Goal: Task Accomplishment & Management: Complete application form

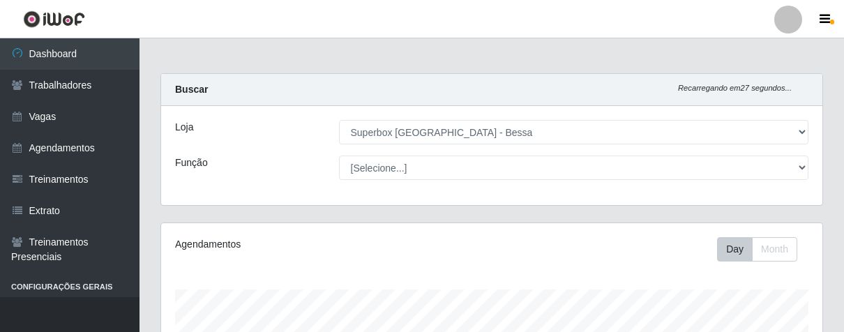
select select "206"
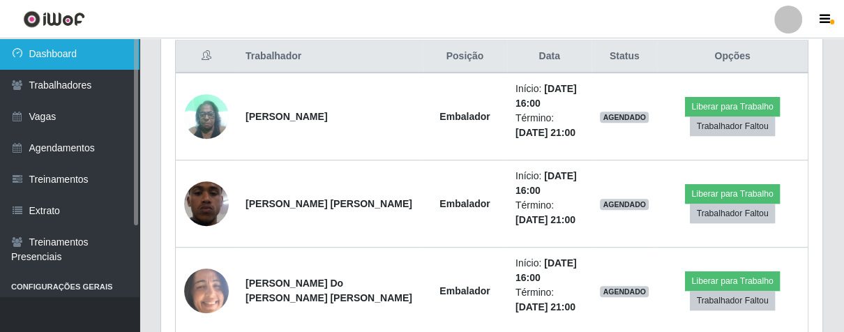
scroll to position [289, 661]
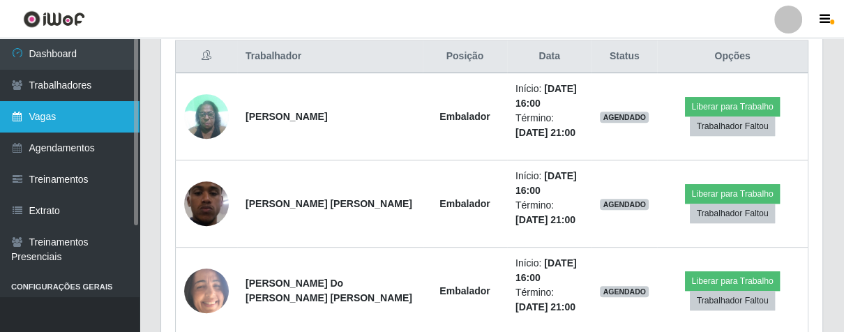
click at [84, 112] on link "Vagas" at bounding box center [70, 116] width 140 height 31
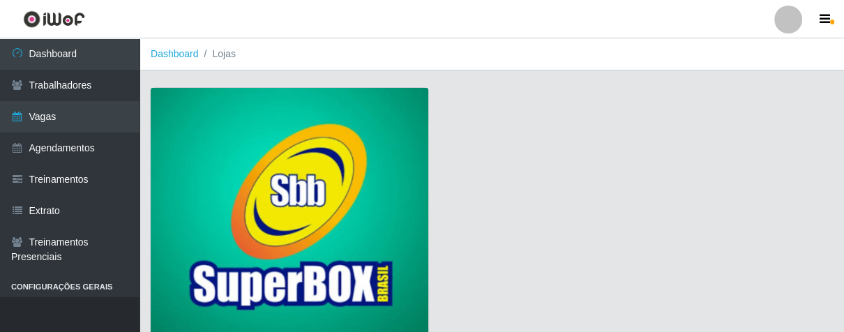
scroll to position [106, 0]
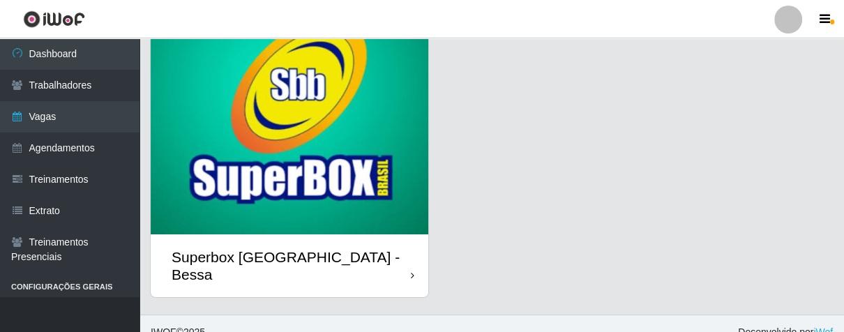
click at [386, 260] on div "Superbox [GEOGRAPHIC_DATA] - Bessa" at bounding box center [290, 265] width 278 height 63
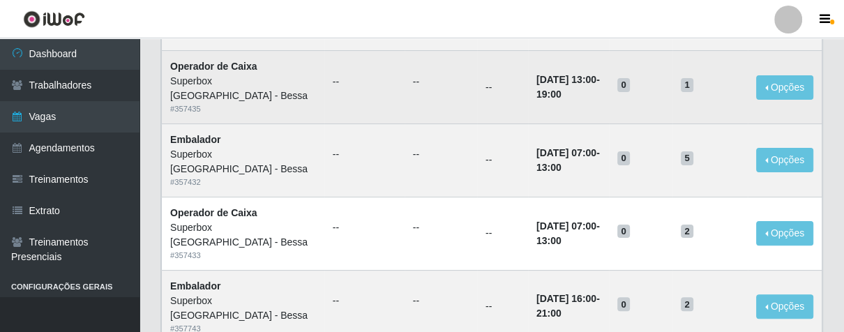
scroll to position [77, 0]
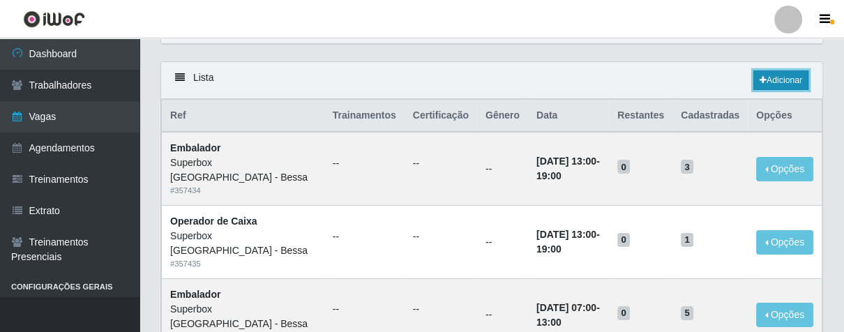
click at [772, 78] on link "Adicionar" at bounding box center [780, 80] width 55 height 20
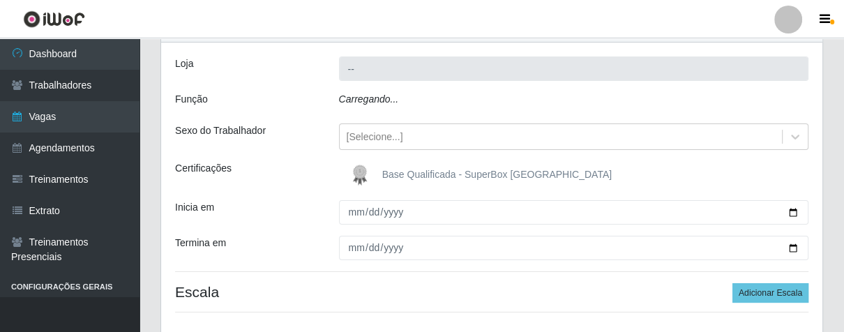
type input "Superbox [GEOGRAPHIC_DATA] - Bessa"
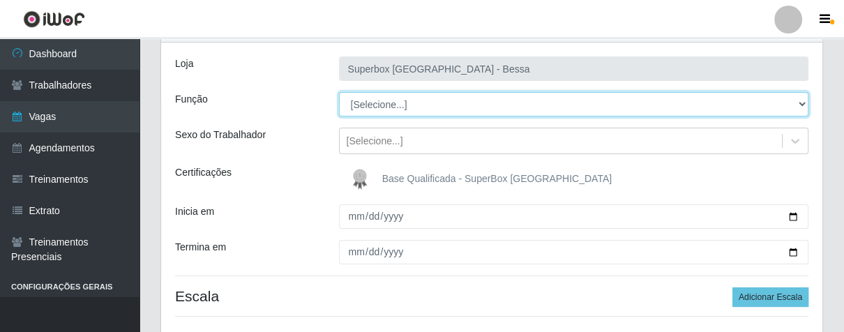
click at [416, 105] on select "[Selecione...] ASG ASG + ASG ++ Embalador Embalador + Embalador ++ Operador de …" at bounding box center [574, 104] width 470 height 24
select select "1"
click at [339, 92] on select "[Selecione...] ASG ASG + ASG ++ Embalador Embalador + Embalador ++ Operador de …" at bounding box center [574, 104] width 470 height 24
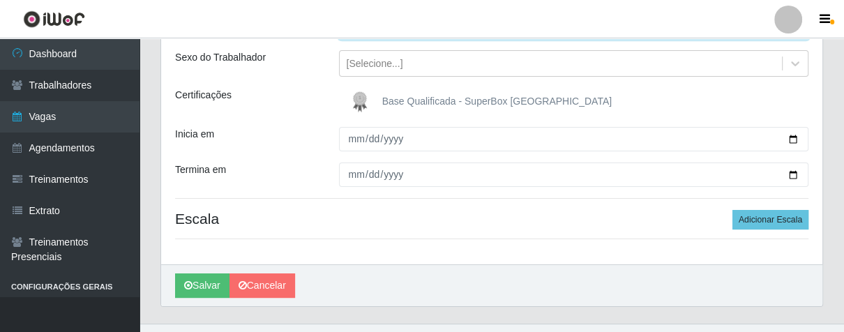
scroll to position [181, 0]
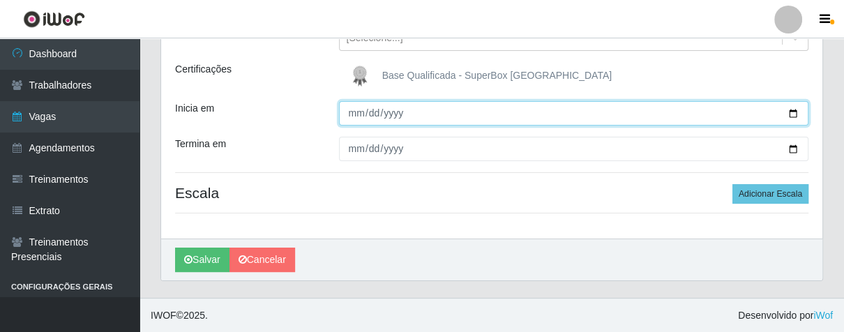
click at [345, 116] on input "Inicia em" at bounding box center [574, 113] width 470 height 24
type input "[DATE]"
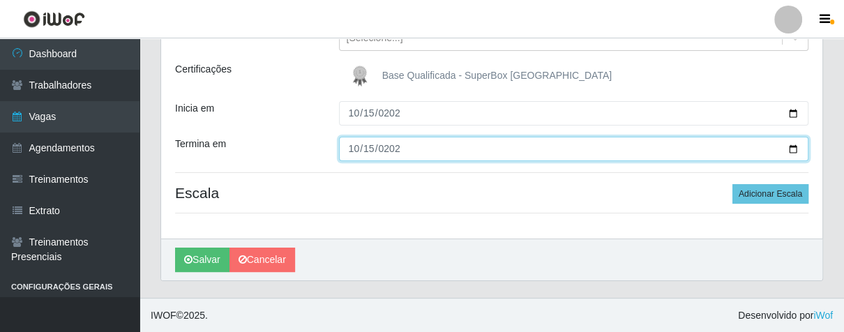
type input "[DATE]"
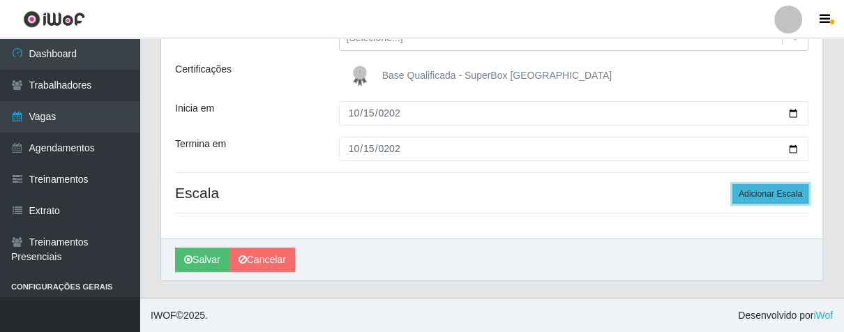
click at [764, 192] on button "Adicionar Escala" at bounding box center [770, 194] width 76 height 20
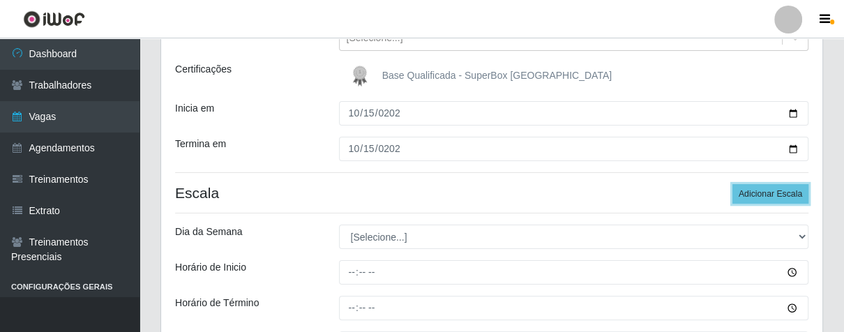
scroll to position [335, 0]
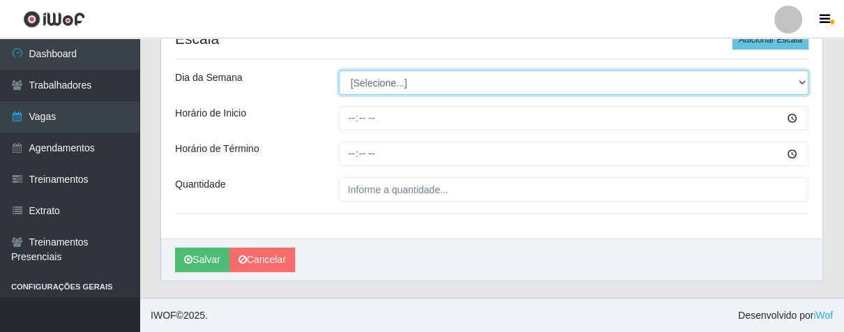
click at [437, 77] on select "[Selecione...] Segunda Terça Quarta Quinta Sexta Sábado Domingo" at bounding box center [574, 82] width 470 height 24
select select "3"
click at [339, 70] on select "[Selecione...] Segunda Terça Quarta Quinta Sexta Sábado Domingo" at bounding box center [574, 82] width 470 height 24
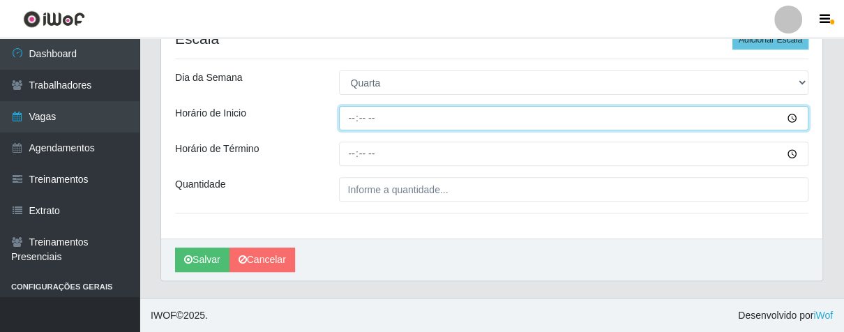
click at [353, 119] on input "Horário de Inicio" at bounding box center [574, 118] width 470 height 24
type input "16:00"
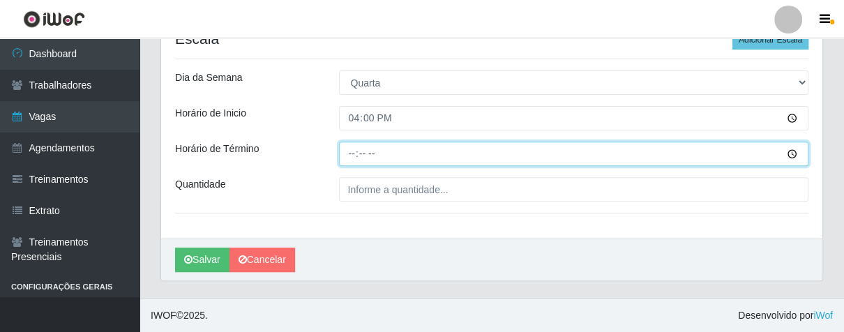
type input "21:00"
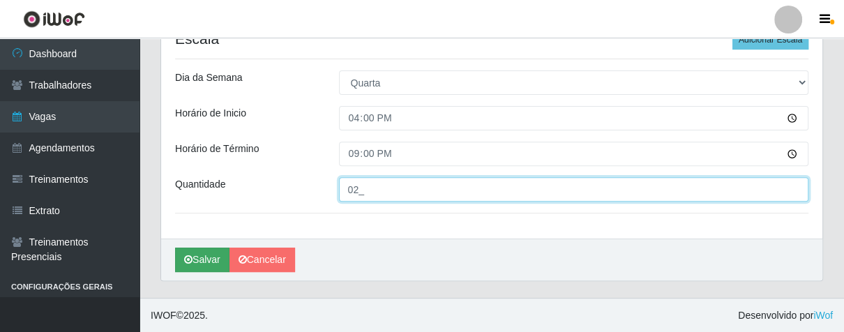
type input "02_"
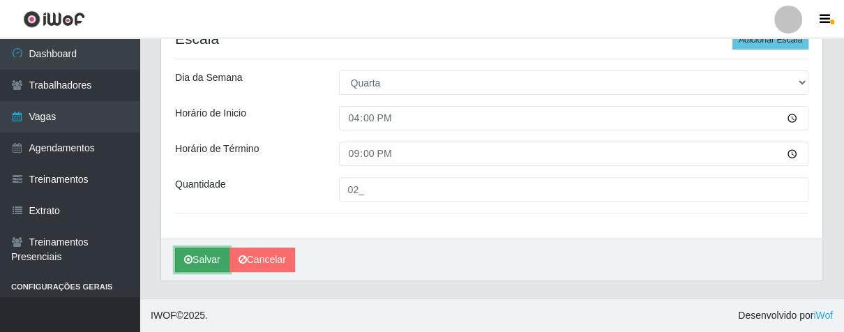
click at [204, 252] on button "Salvar" at bounding box center [202, 260] width 54 height 24
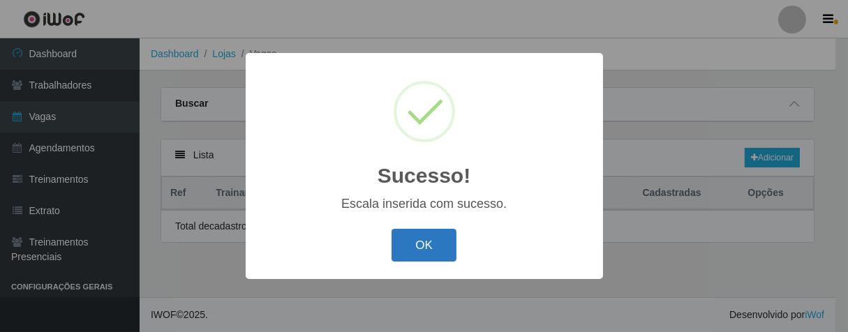
click at [435, 242] on button "OK" at bounding box center [423, 245] width 65 height 33
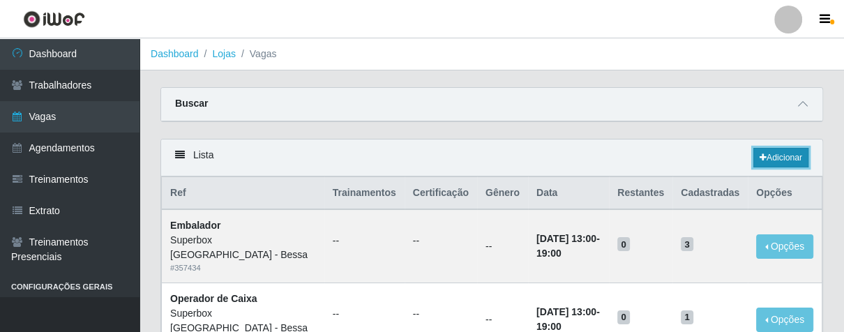
click at [797, 160] on link "Adicionar" at bounding box center [780, 158] width 55 height 20
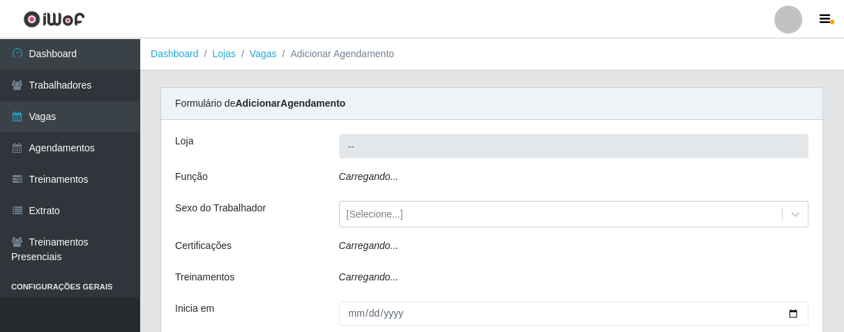
type input "Superbox [GEOGRAPHIC_DATA] - Bessa"
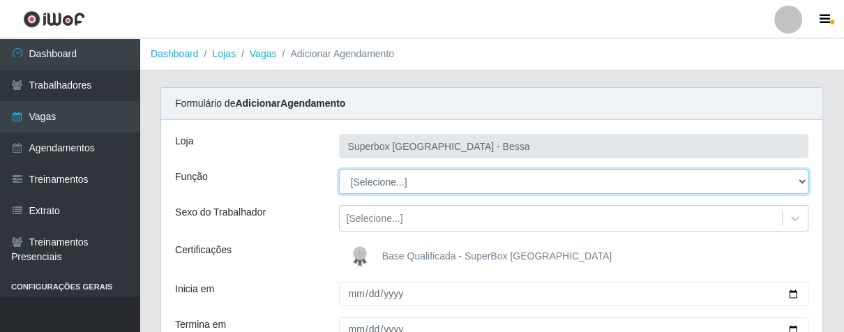
click at [448, 183] on select "[Selecione...] ASG ASG + ASG ++ Embalador Embalador + Embalador ++ Operador de …" at bounding box center [574, 182] width 470 height 24
select select "22"
click at [339, 170] on select "[Selecione...] ASG ASG + ASG ++ Embalador Embalador + Embalador ++ Operador de …" at bounding box center [574, 182] width 470 height 24
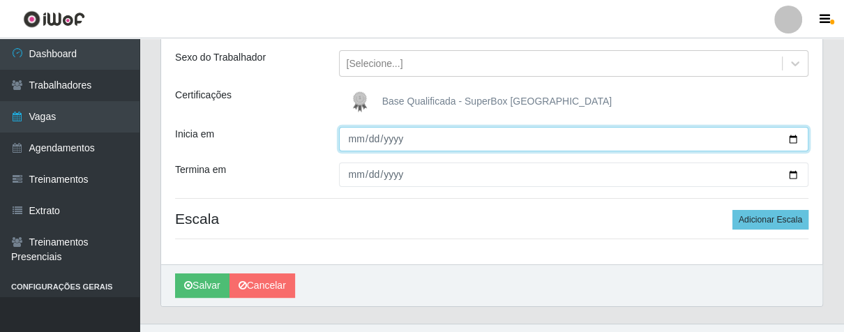
click at [354, 138] on input "Inicia em" at bounding box center [574, 139] width 470 height 24
type input "[DATE]"
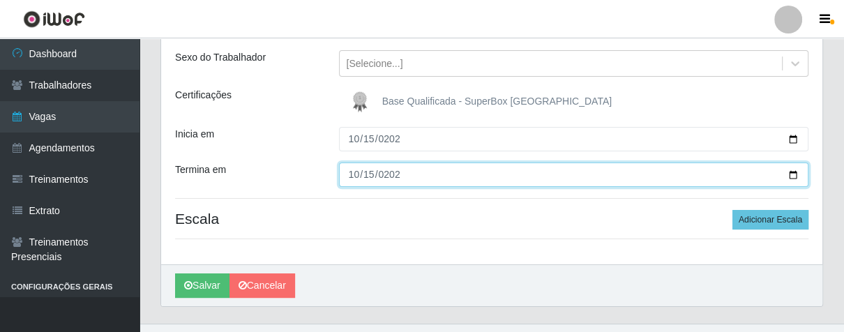
type input "[DATE]"
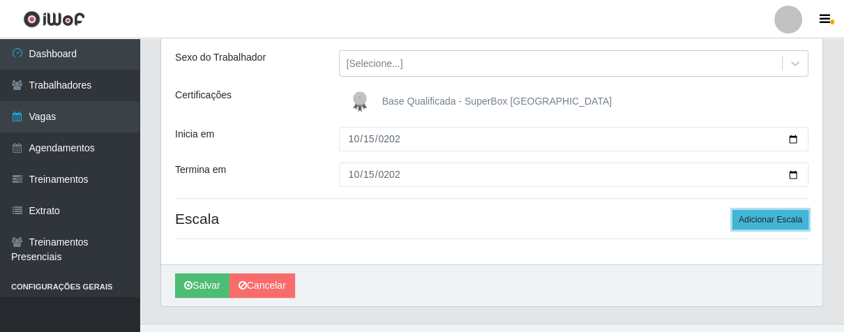
click at [769, 216] on button "Adicionar Escala" at bounding box center [770, 220] width 76 height 20
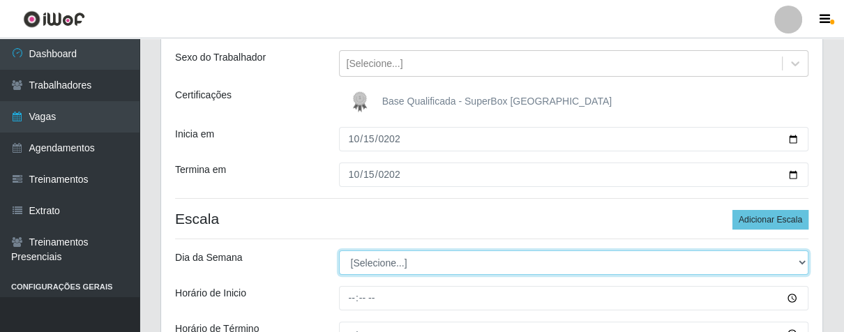
click at [430, 270] on select "[Selecione...] Segunda Terça Quarta Quinta Sexta Sábado Domingo" at bounding box center [574, 262] width 470 height 24
select select "3"
click at [339, 250] on select "[Selecione...] Segunda Terça Quarta Quinta Sexta Sábado Domingo" at bounding box center [574, 262] width 470 height 24
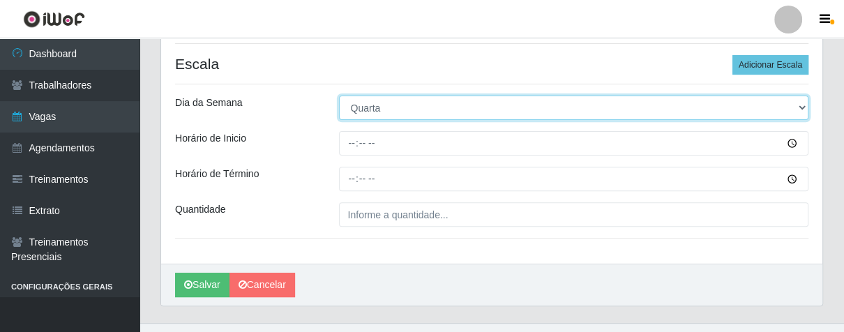
scroll to position [335, 0]
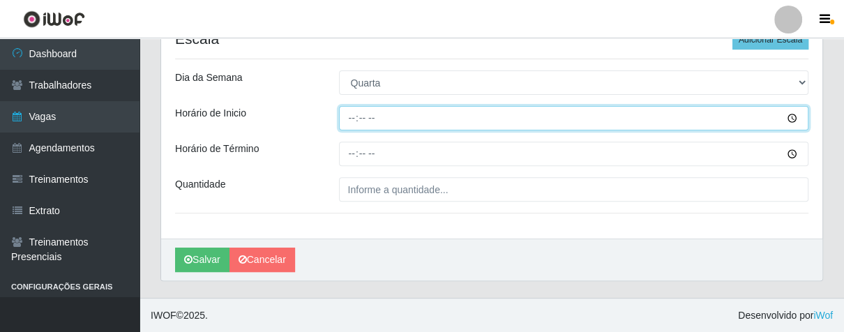
click at [354, 116] on input "Horário de Inicio" at bounding box center [574, 118] width 470 height 24
type input "16:00"
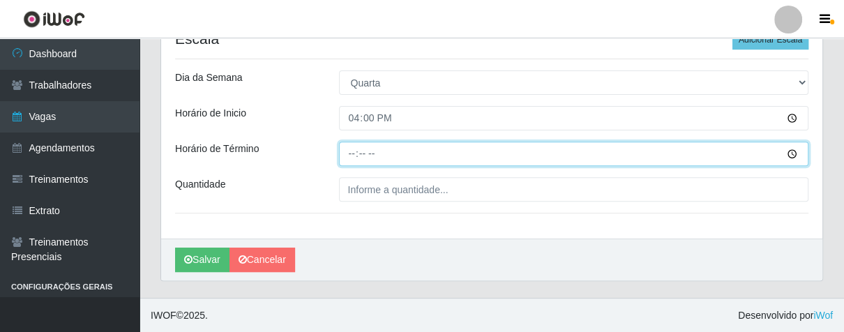
type input "21:00"
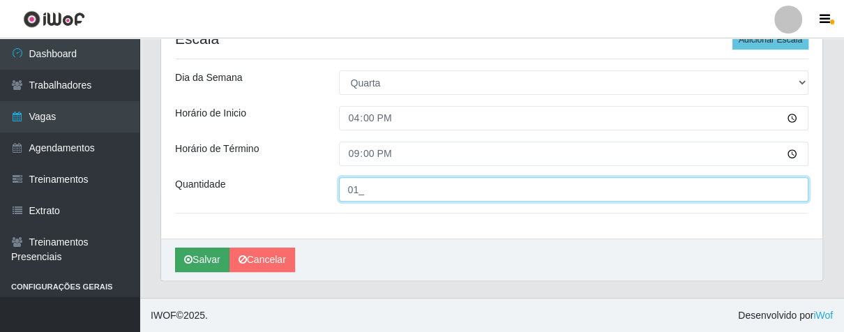
type input "01_"
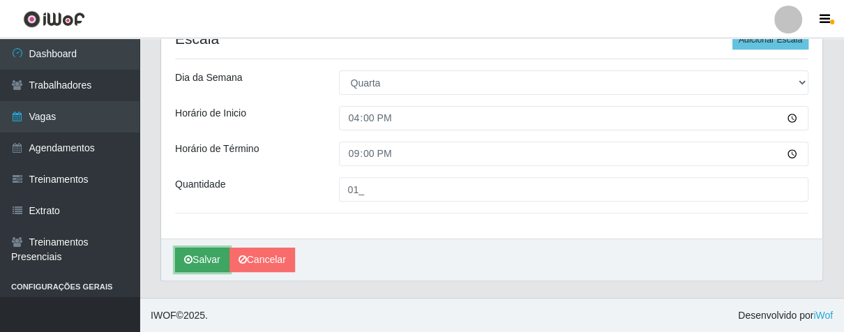
click at [218, 261] on button "Salvar" at bounding box center [202, 260] width 54 height 24
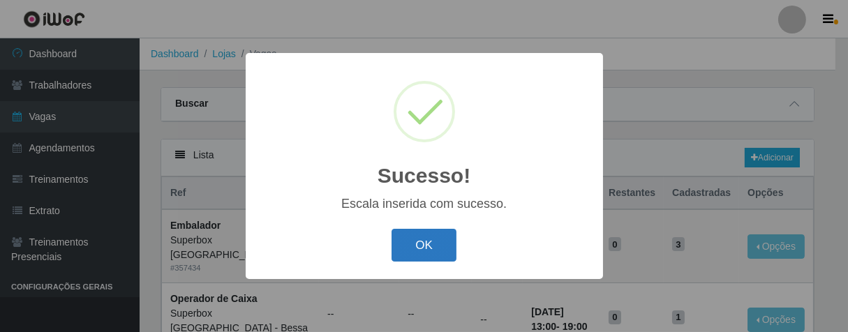
click at [440, 237] on button "OK" at bounding box center [423, 245] width 65 height 33
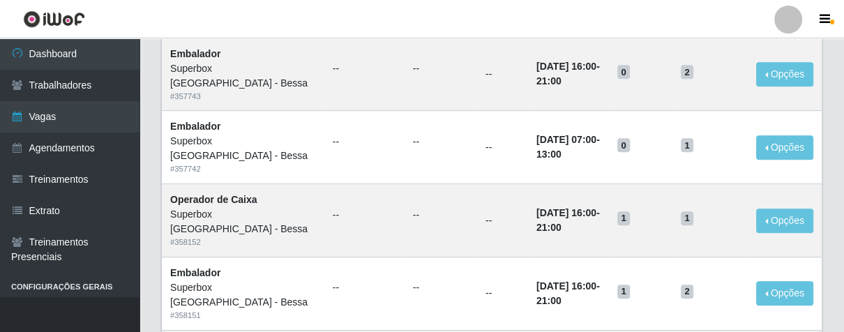
scroll to position [542, 0]
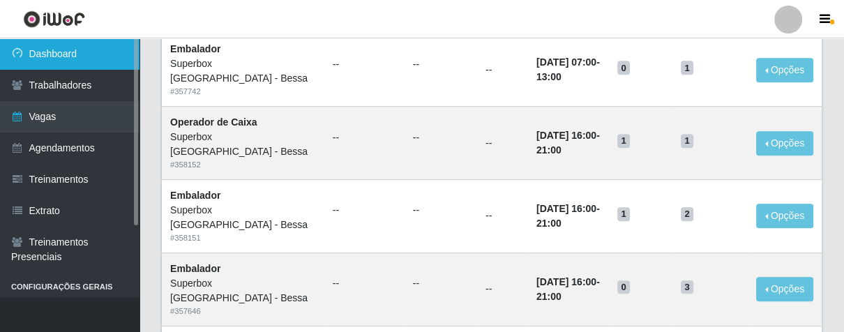
click at [77, 43] on link "Dashboard" at bounding box center [70, 53] width 140 height 31
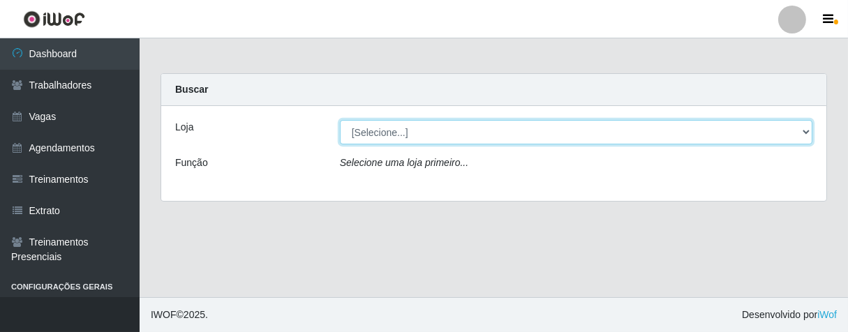
click at [363, 126] on select "[Selecione...] Superbox [GEOGRAPHIC_DATA] - Bessa" at bounding box center [576, 132] width 472 height 24
select select "206"
click at [340, 120] on select "[Selecione...] Superbox [GEOGRAPHIC_DATA] - Bessa" at bounding box center [576, 132] width 472 height 24
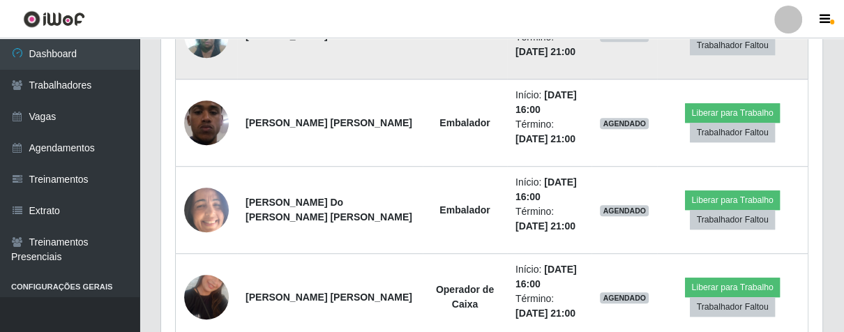
scroll to position [542, 0]
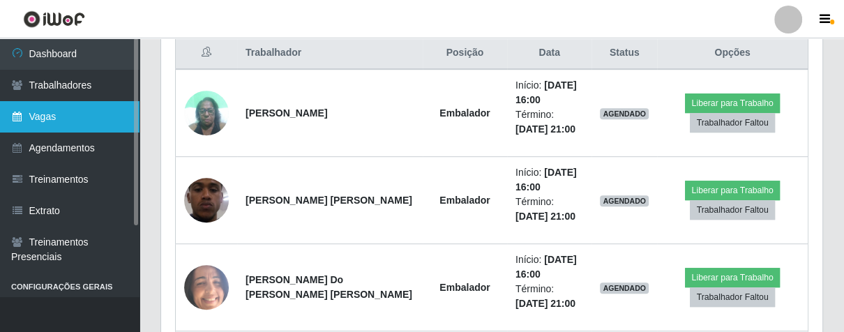
click at [67, 121] on link "Vagas" at bounding box center [70, 116] width 140 height 31
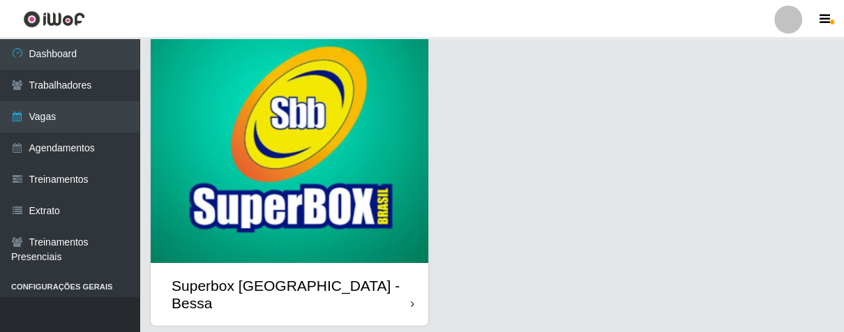
scroll to position [106, 0]
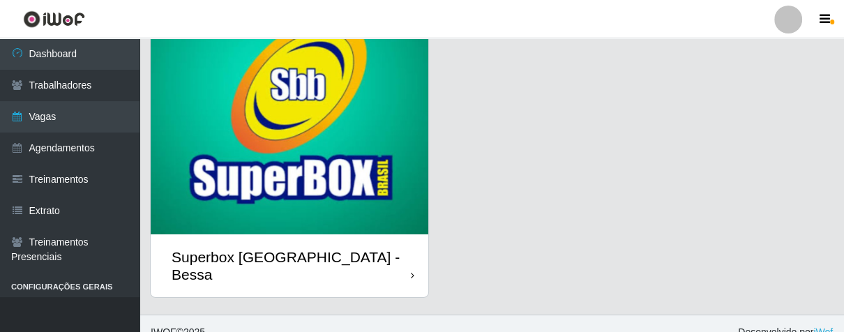
click at [401, 255] on div "Superbox [GEOGRAPHIC_DATA] - Bessa" at bounding box center [290, 265] width 278 height 63
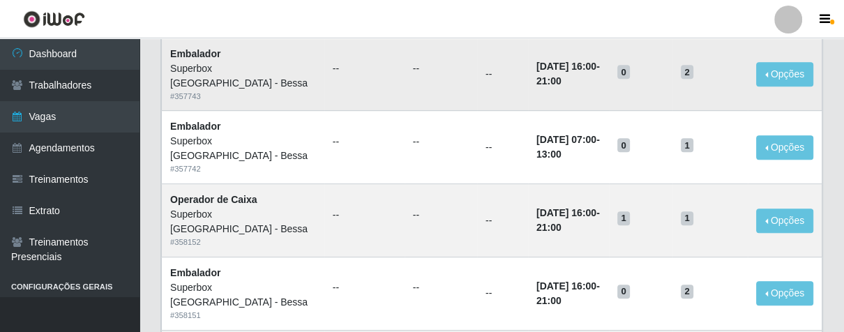
scroll to position [542, 0]
